Goal: Task Accomplishment & Management: Use online tool/utility

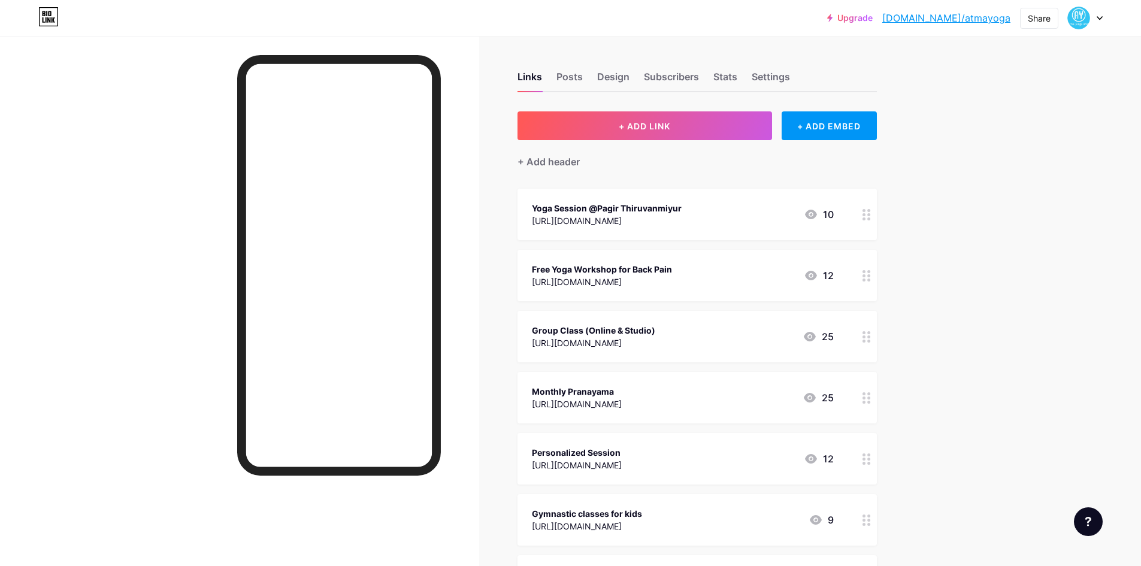
click at [995, 210] on div "Upgrade bio.link/atmayo... bio.link/atmayoga Share Switch accounts ATMA YOGA SH…" at bounding box center [570, 526] width 1141 height 1052
click at [927, 216] on div "Links Posts Design Subscribers Stats Settings + ADD LINK + ADD EMBED + Add head…" at bounding box center [463, 544] width 927 height 1016
click at [940, 365] on div "Upgrade bio.link/atmayo... bio.link/atmayoga Share Switch accounts ATMA YOGA SH…" at bounding box center [570, 526] width 1141 height 1052
click at [936, 305] on div "Upgrade bio.link/atmayo... bio.link/atmayoga Share Switch accounts ATMA YOGA SH…" at bounding box center [570, 526] width 1141 height 1052
click at [581, 87] on div "Posts" at bounding box center [569, 80] width 26 height 22
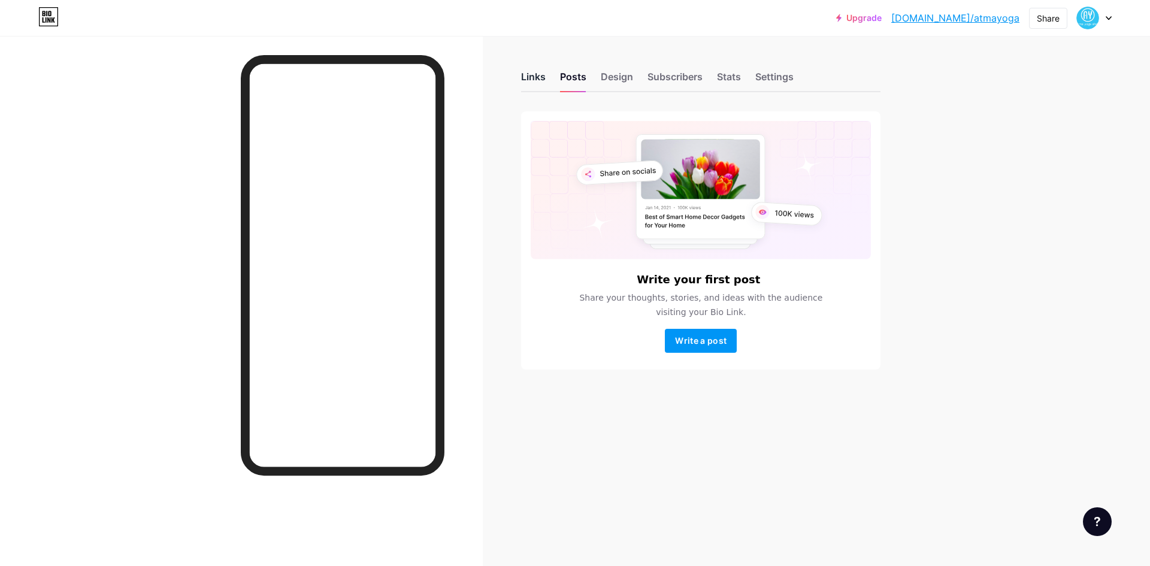
click at [534, 74] on div "Links" at bounding box center [533, 80] width 25 height 22
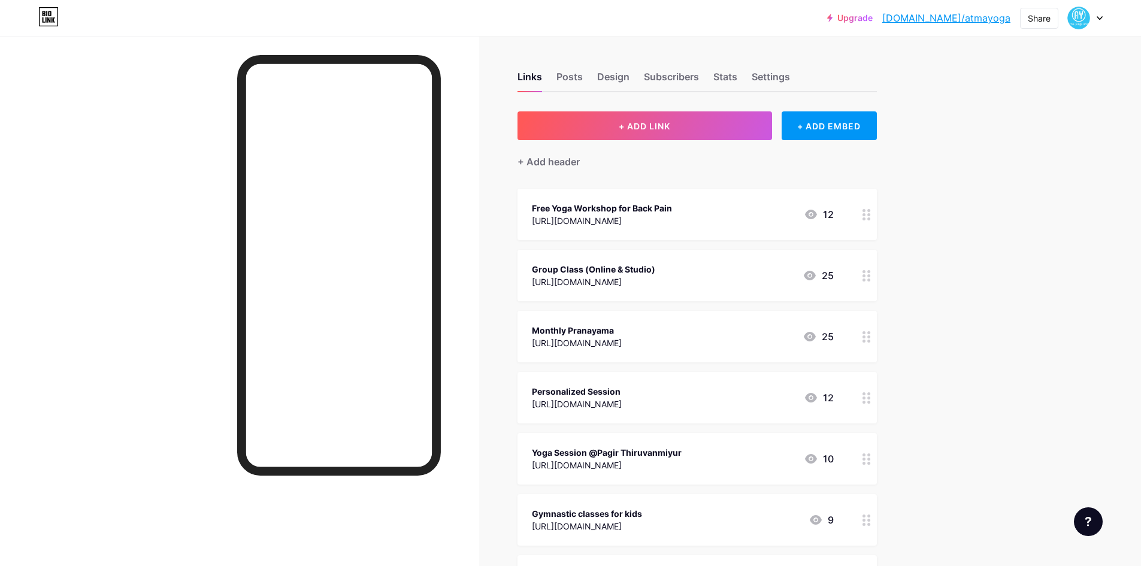
click at [1066, 172] on div "Upgrade bio.link/atmayo... bio.link/atmayoga Share Switch accounts ATMA YOGA SH…" at bounding box center [570, 526] width 1141 height 1052
click at [856, 141] on div "+ Add header" at bounding box center [696, 154] width 359 height 29
click at [858, 123] on div "+ ADD EMBED" at bounding box center [828, 125] width 95 height 29
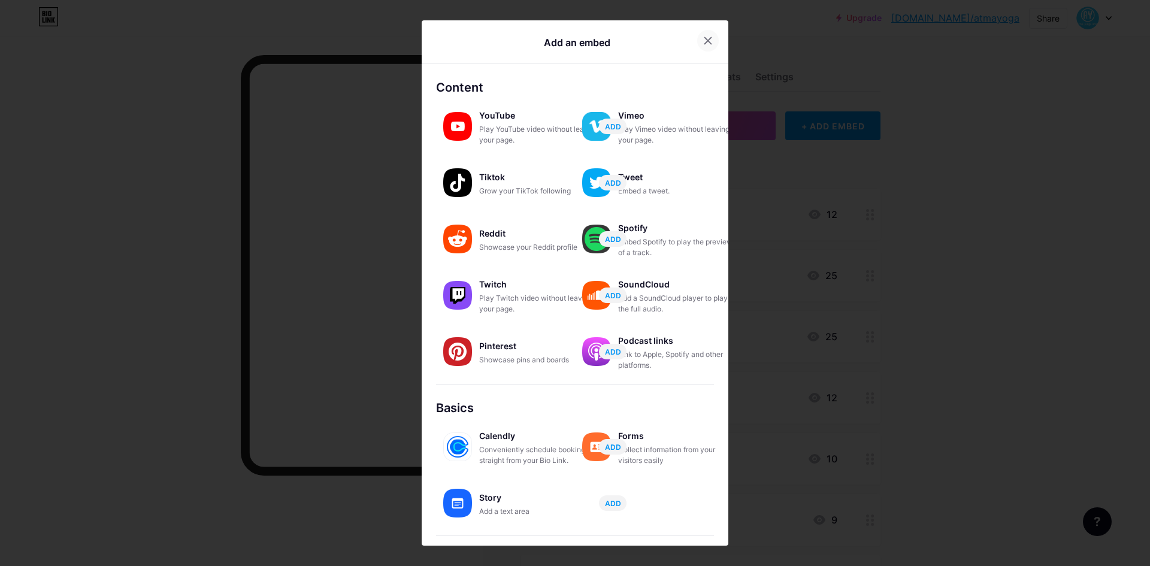
click at [708, 45] on icon at bounding box center [708, 41] width 10 height 10
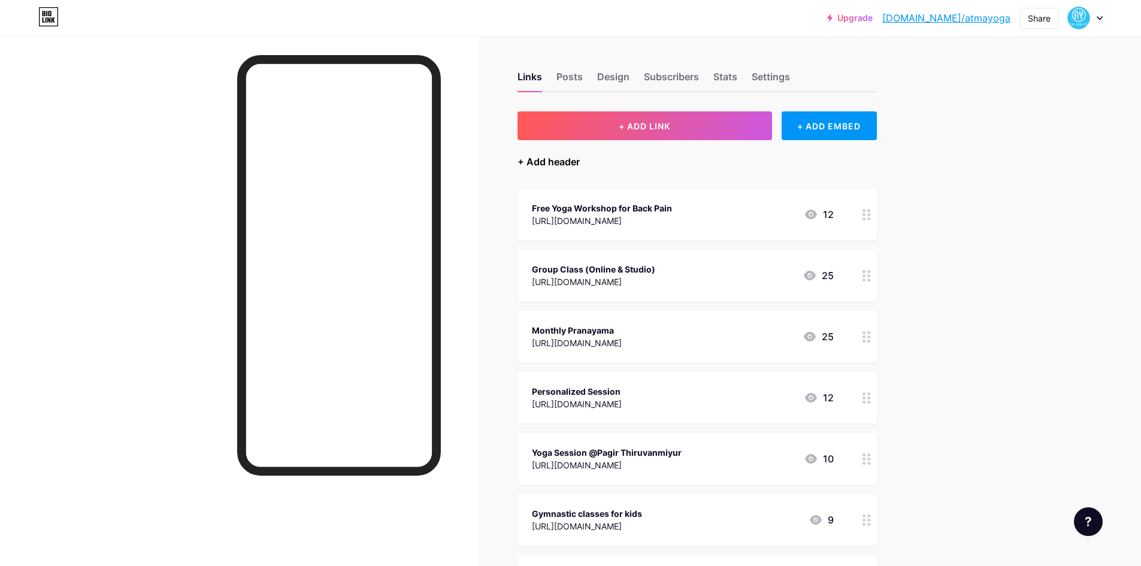
click at [577, 162] on div "+ Add header" at bounding box center [548, 161] width 62 height 14
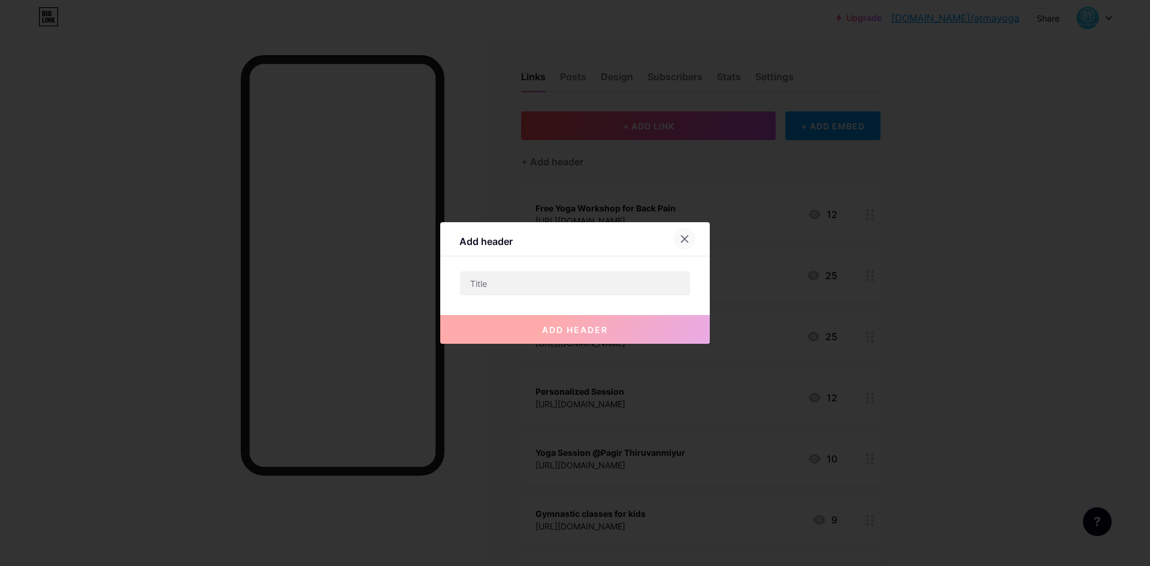
click at [684, 233] on div at bounding box center [685, 239] width 22 height 22
